Goal: Navigation & Orientation: Go to known website

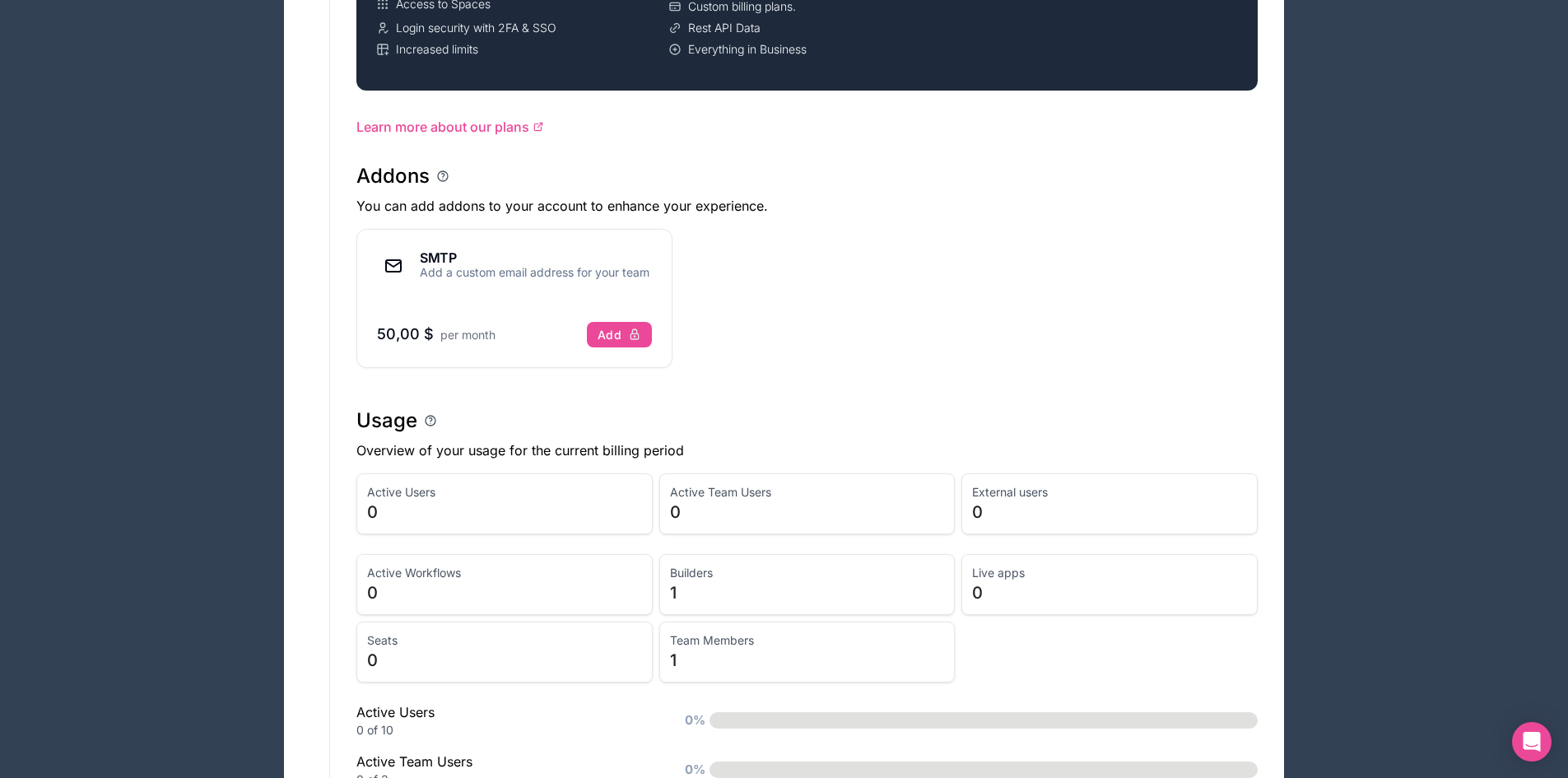
scroll to position [824, 0]
click at [405, 490] on span "Active Users" at bounding box center [505, 490] width 275 height 16
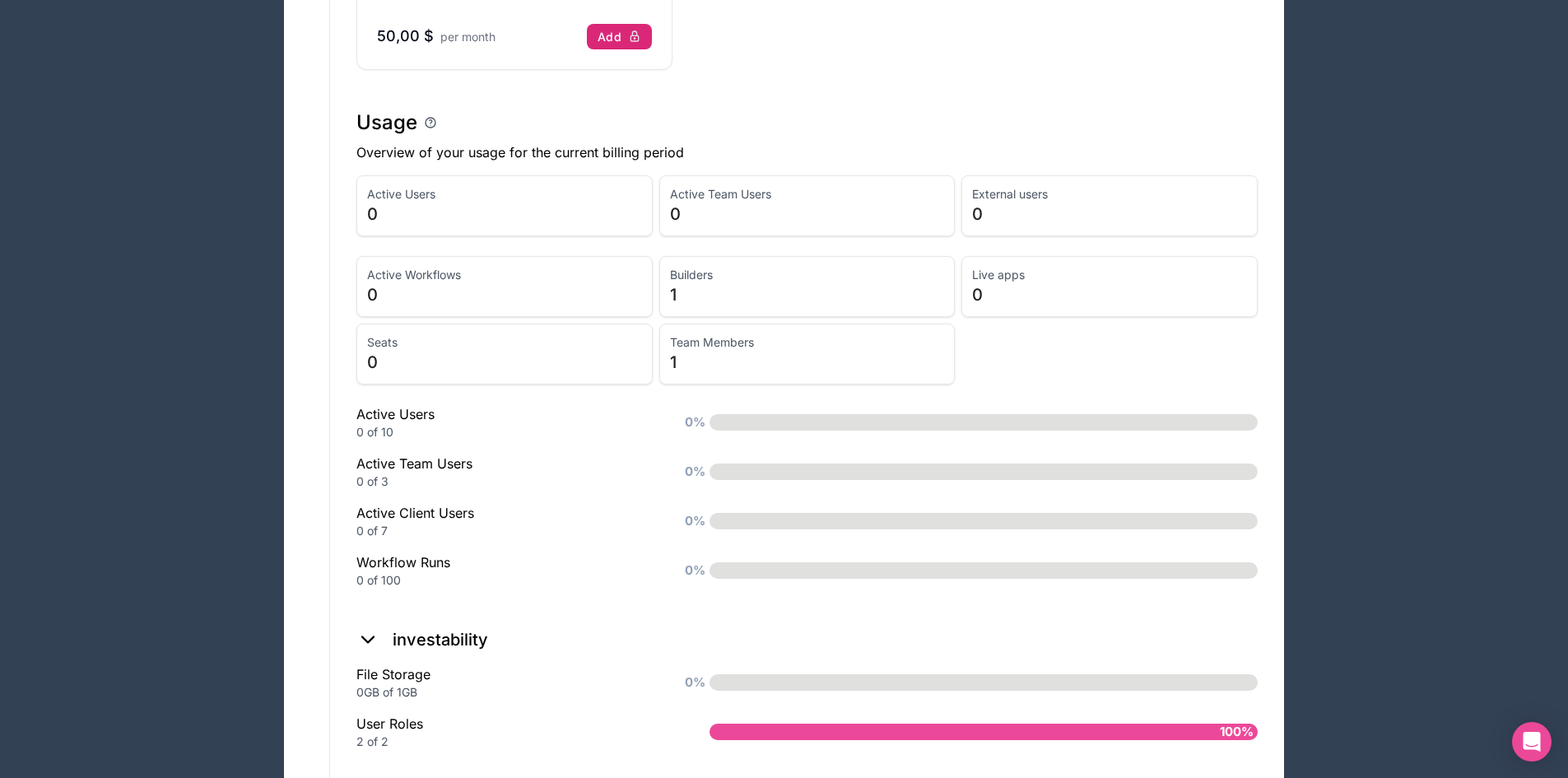
scroll to position [1171, 0]
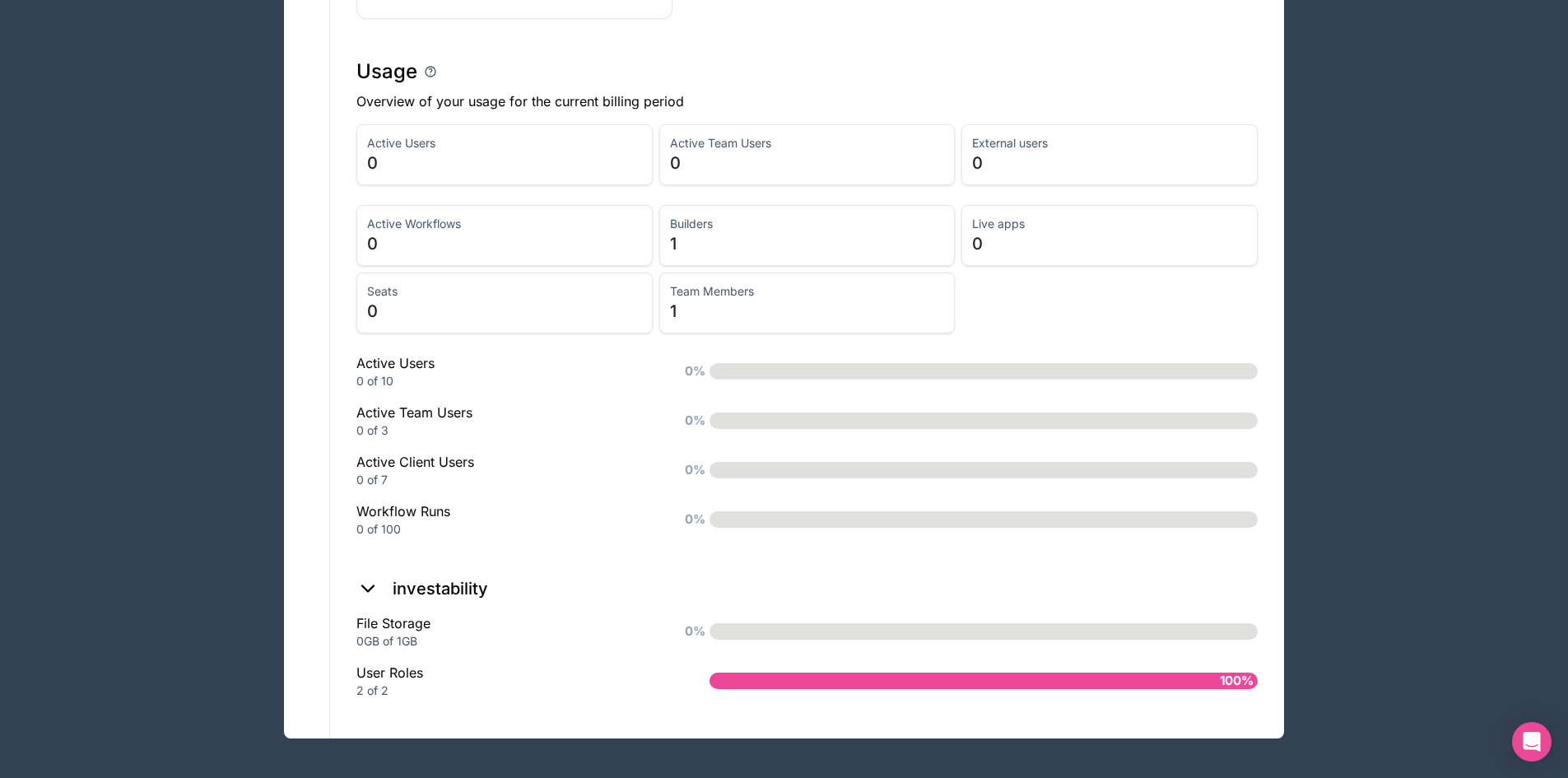
click at [467, 590] on h2 "investability" at bounding box center [441, 589] width 96 height 23
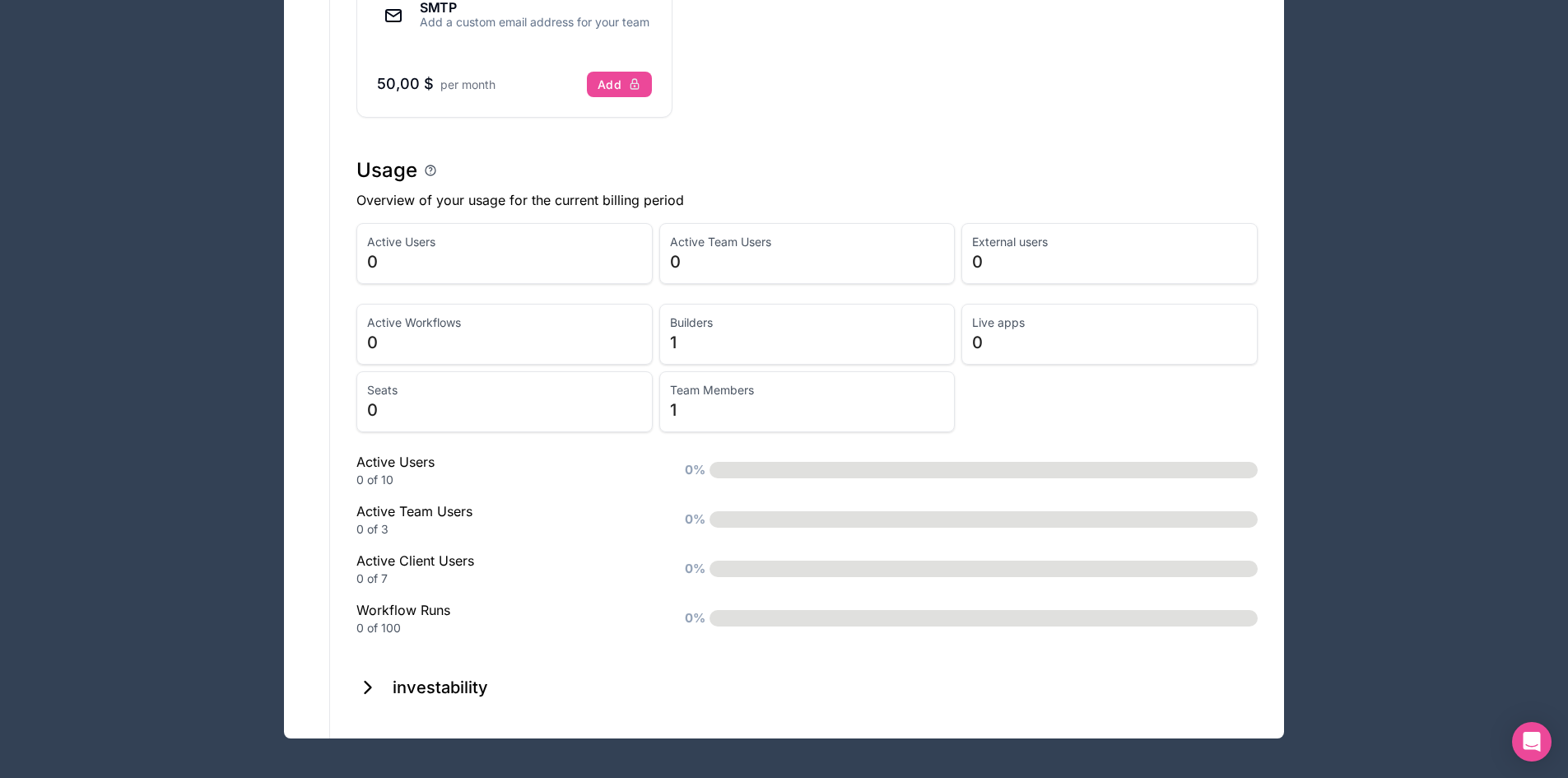
scroll to position [1073, 0]
click at [477, 683] on h2 "investability" at bounding box center [441, 687] width 96 height 23
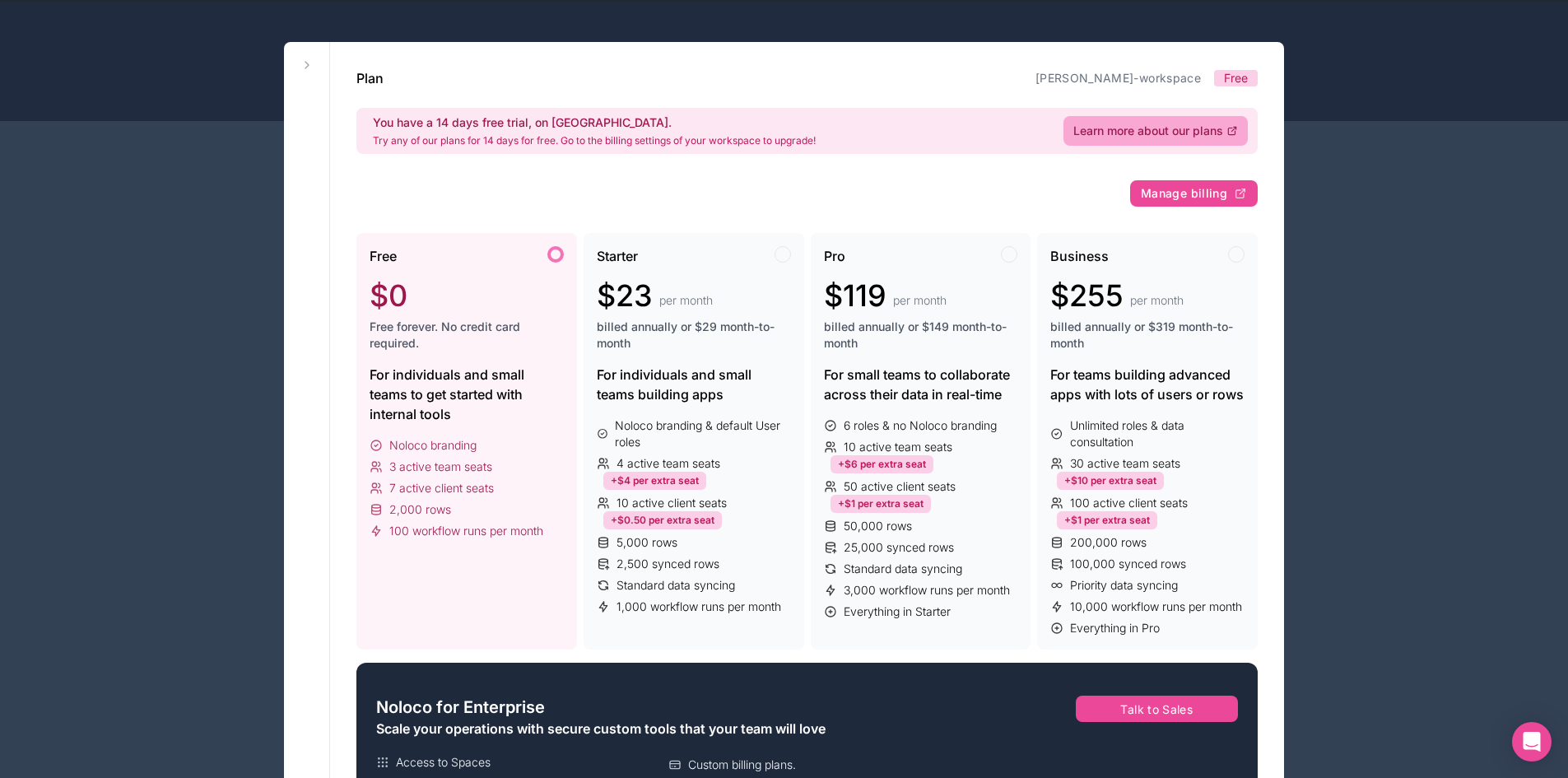
scroll to position [0, 0]
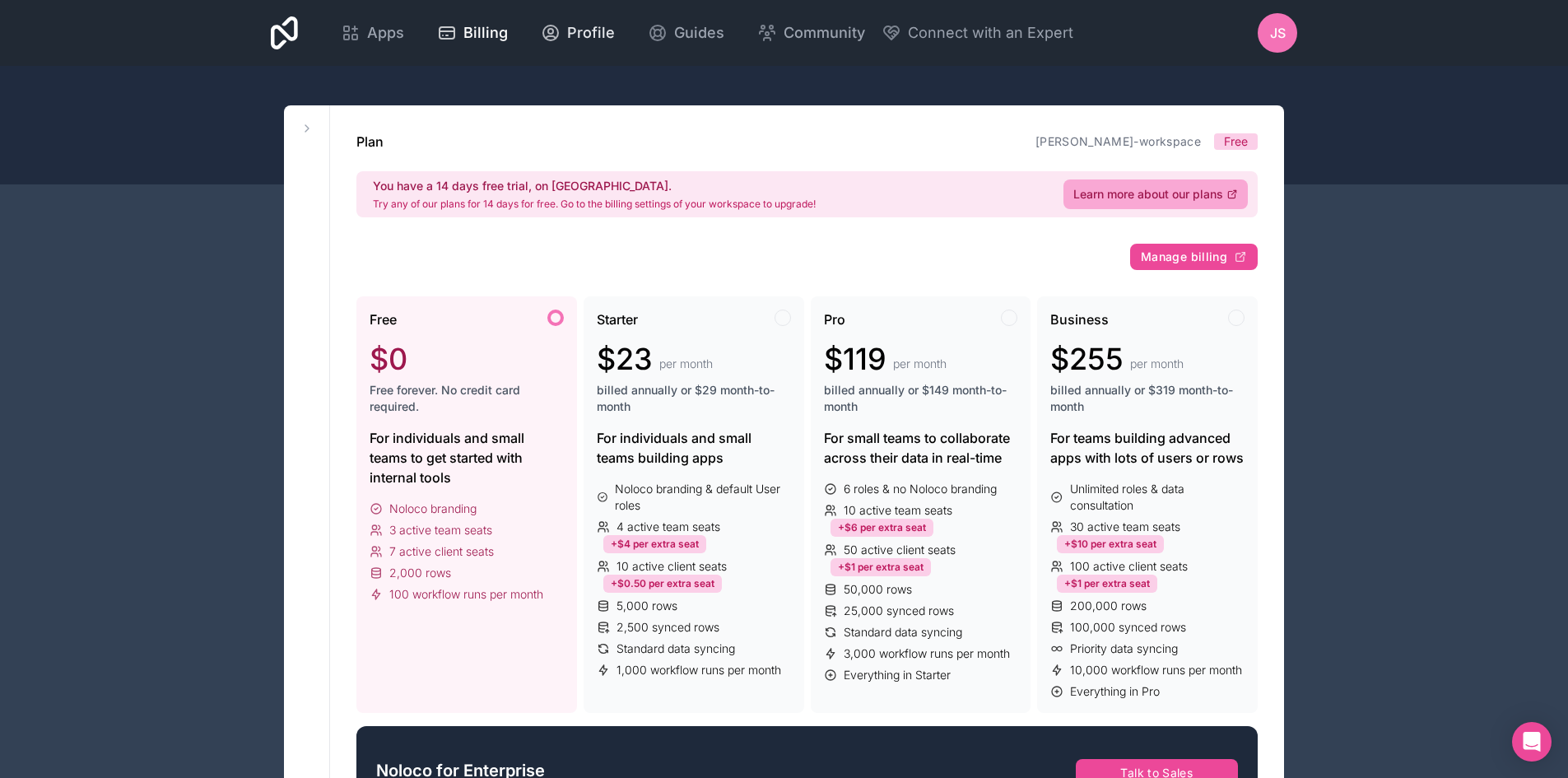
click at [572, 31] on span "Profile" at bounding box center [591, 33] width 48 height 23
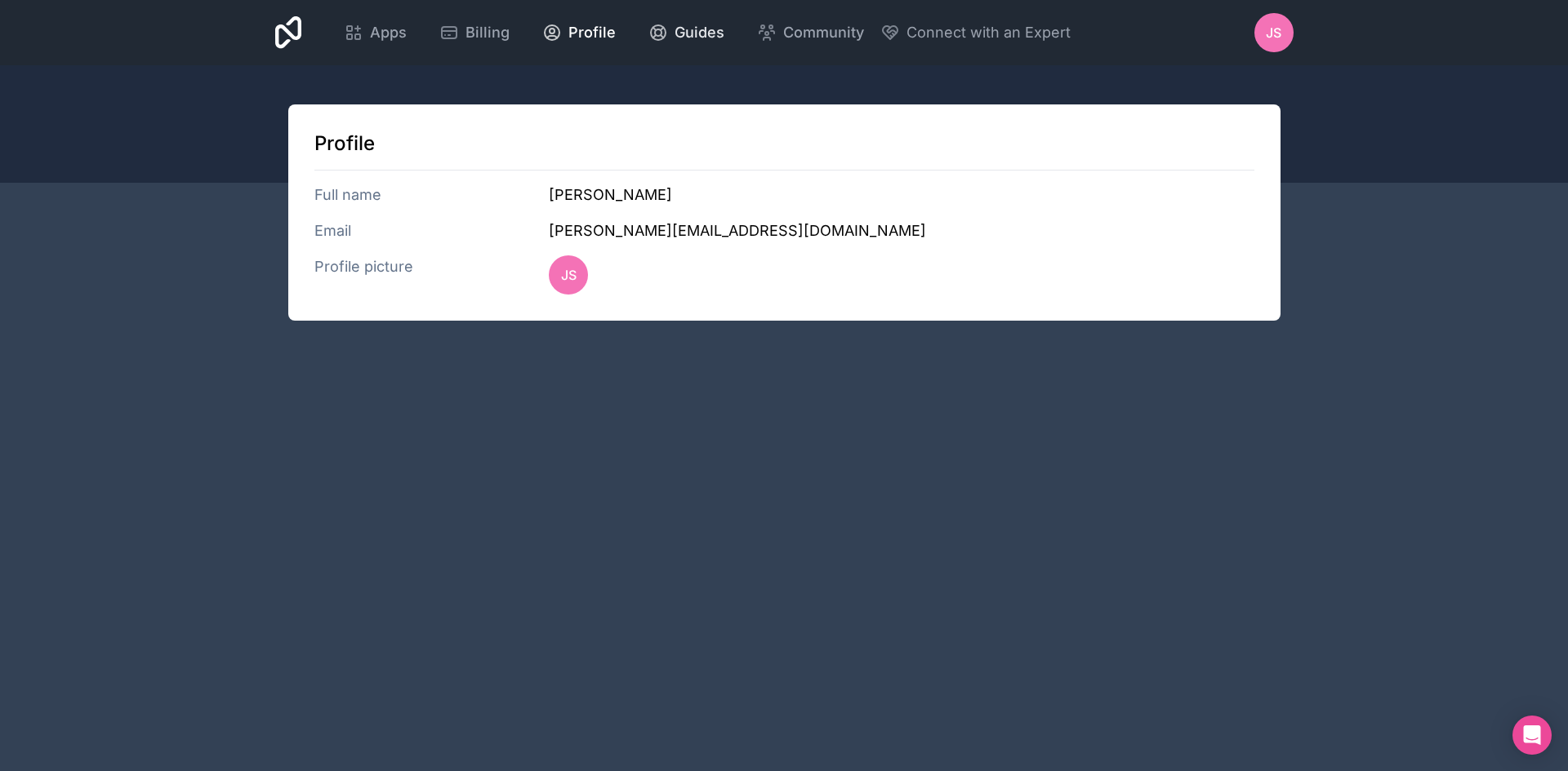
click at [690, 36] on span "Guides" at bounding box center [699, 33] width 50 height 23
click at [689, 41] on span "Guides" at bounding box center [699, 33] width 50 height 23
click at [814, 34] on span "Community" at bounding box center [823, 33] width 81 height 23
click at [360, 38] on icon at bounding box center [358, 37] width 5 height 5
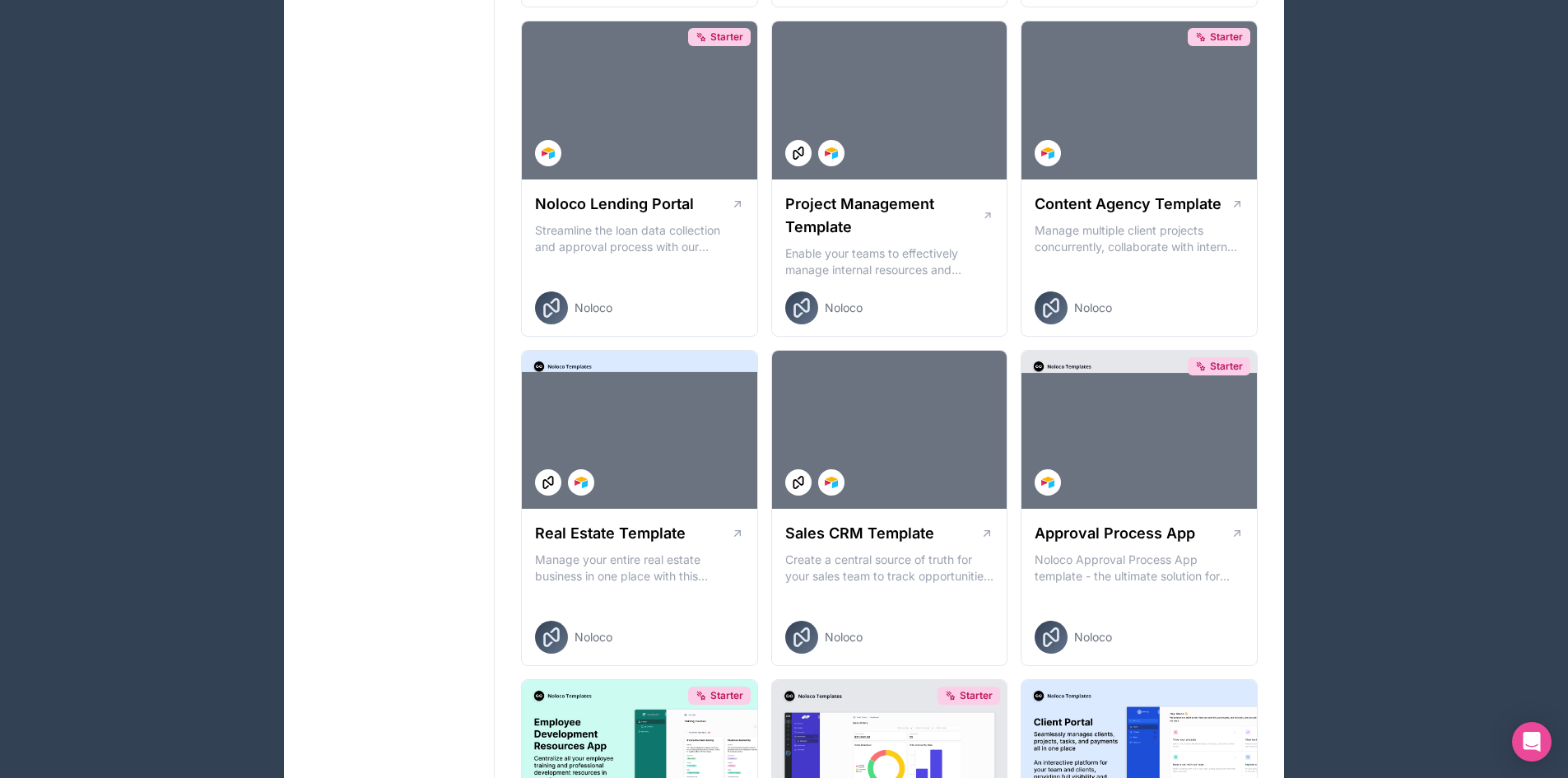
scroll to position [742, 0]
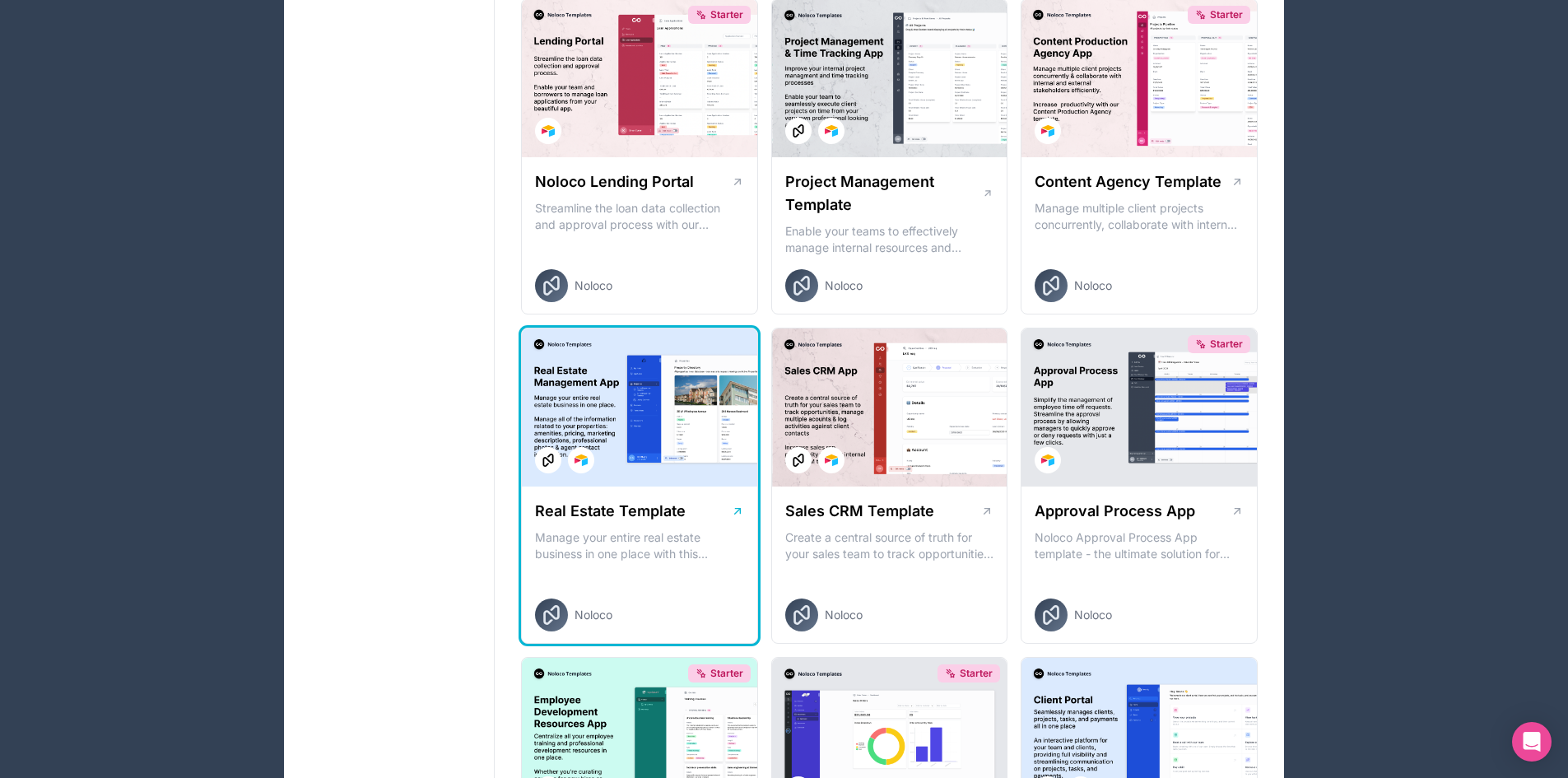
click at [677, 501] on h1 "Real Estate Template" at bounding box center [610, 511] width 150 height 23
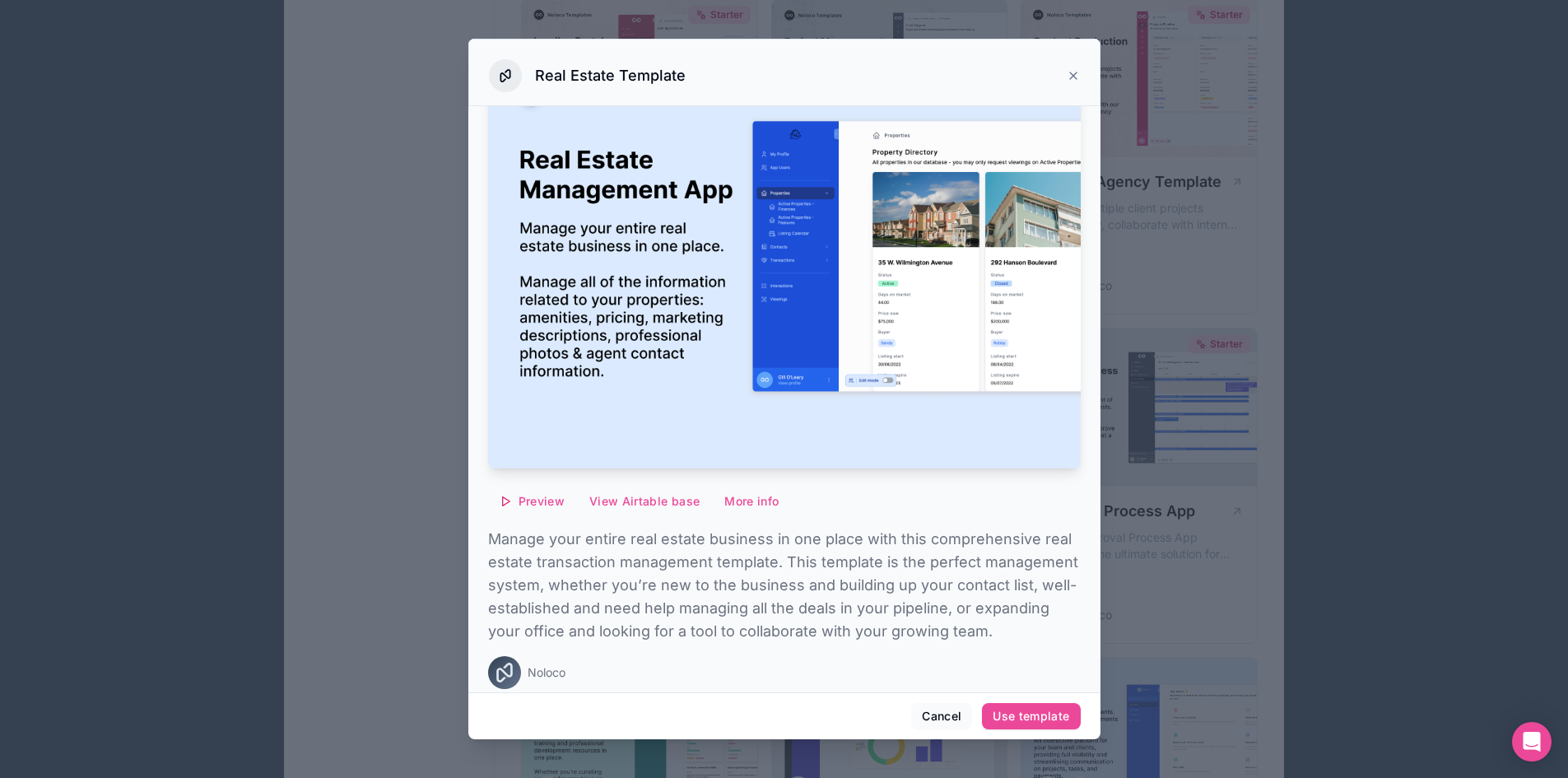
scroll to position [112, 0]
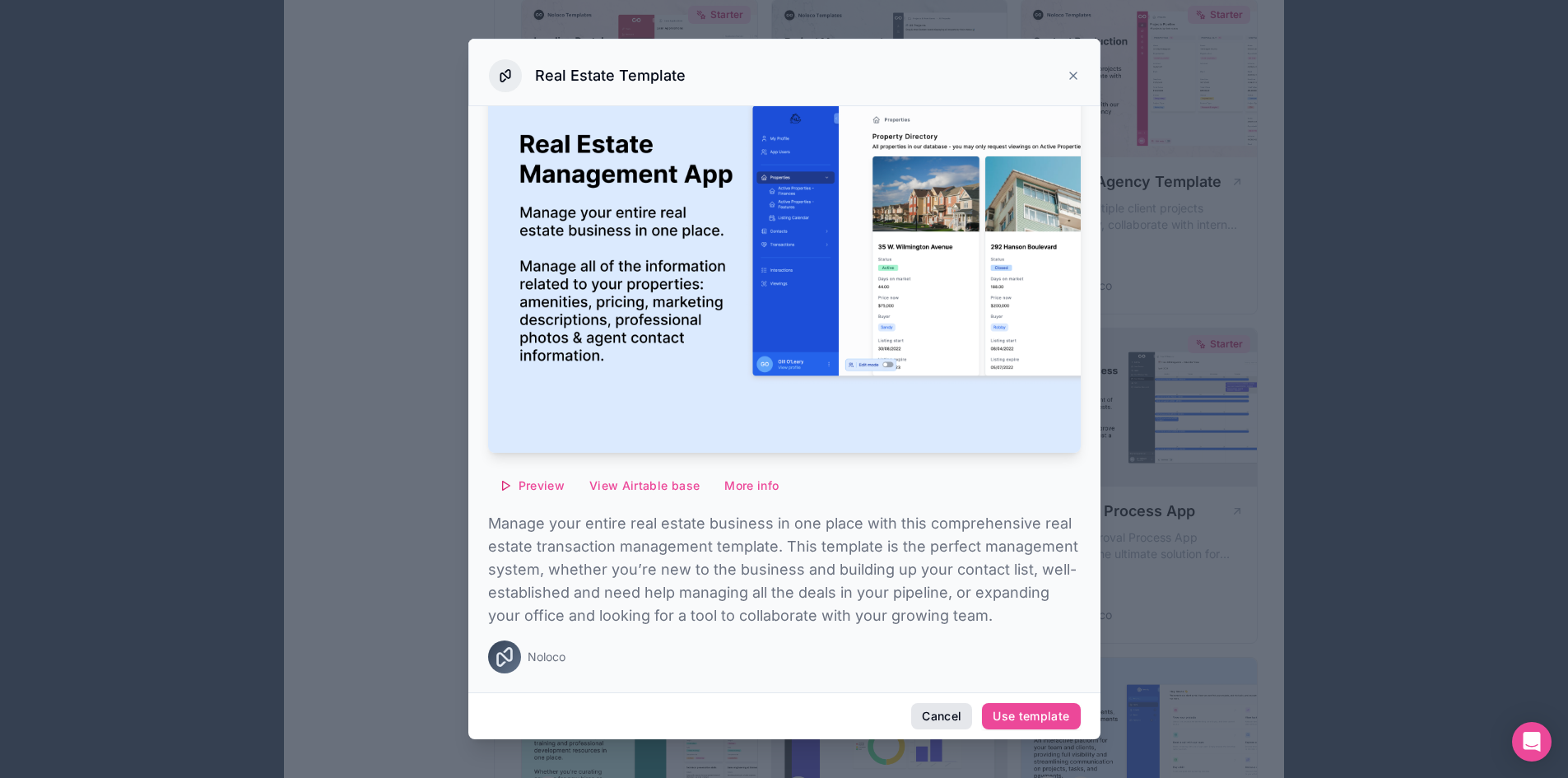
click at [928, 708] on button "Cancel" at bounding box center [942, 717] width 61 height 26
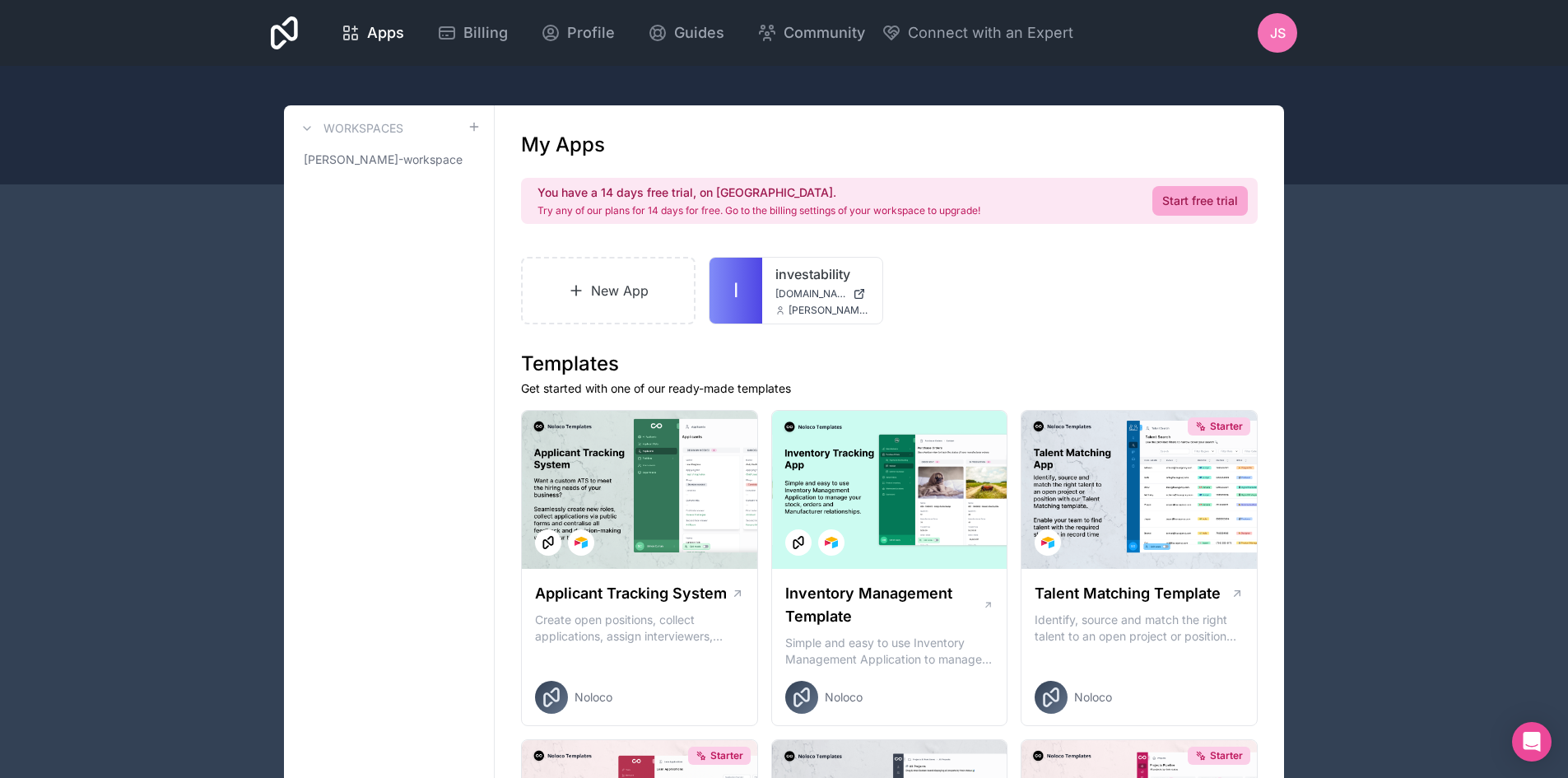
click at [283, 29] on icon at bounding box center [284, 33] width 27 height 33
click at [393, 36] on span "Apps" at bounding box center [385, 33] width 37 height 23
click at [257, 33] on div "Apps Billing Profile Guides Community Connect with an Expert JS Billing Profile…" at bounding box center [784, 33] width 1568 height 66
click at [284, 33] on icon at bounding box center [284, 33] width 27 height 33
click at [378, 31] on span "Apps" at bounding box center [385, 33] width 37 height 23
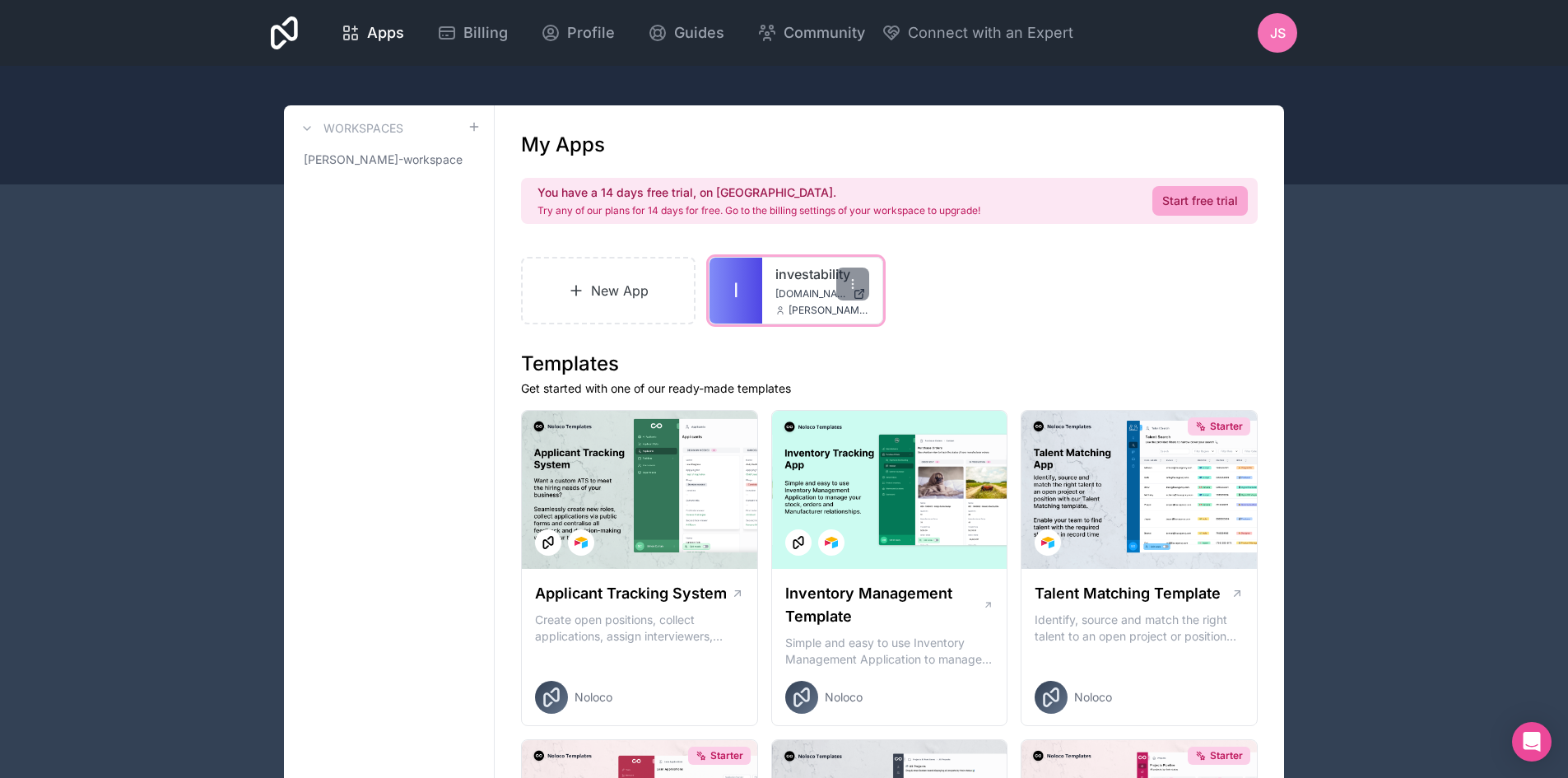
click at [809, 293] on span "[DOMAIN_NAME]" at bounding box center [811, 294] width 71 height 13
